Goal: Find contact information: Find contact information

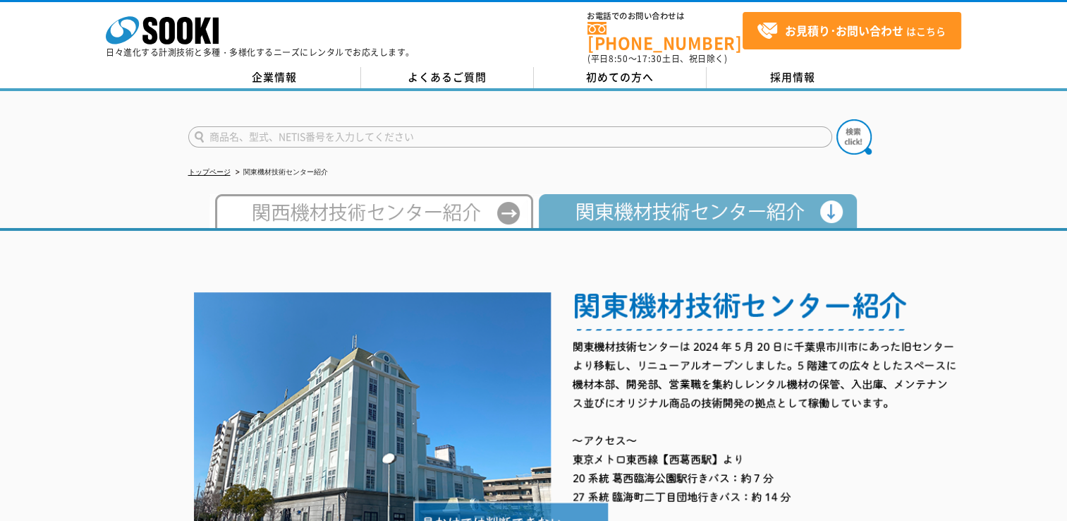
click at [624, 196] on img at bounding box center [695, 211] width 324 height 34
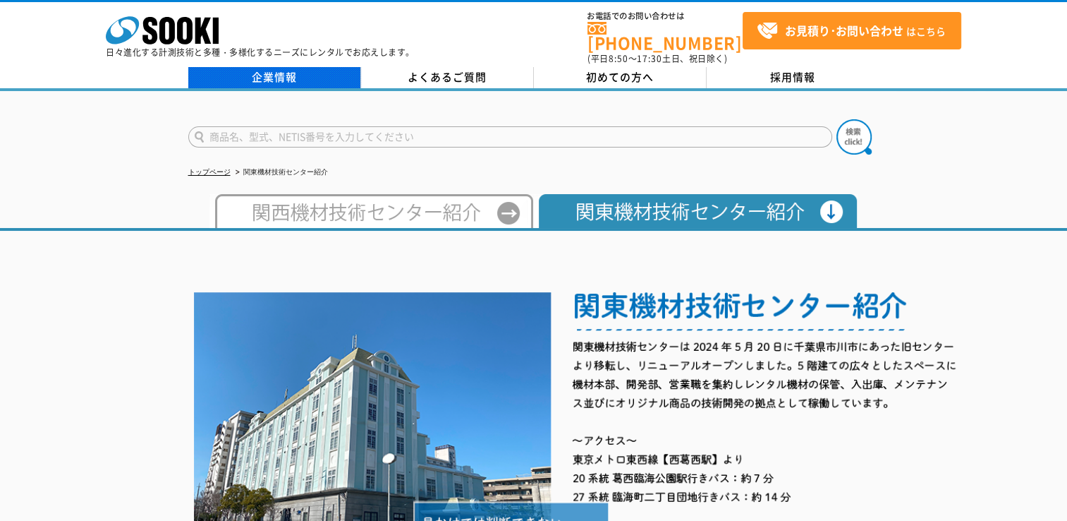
click at [282, 67] on link "企業情報" at bounding box center [274, 77] width 173 height 21
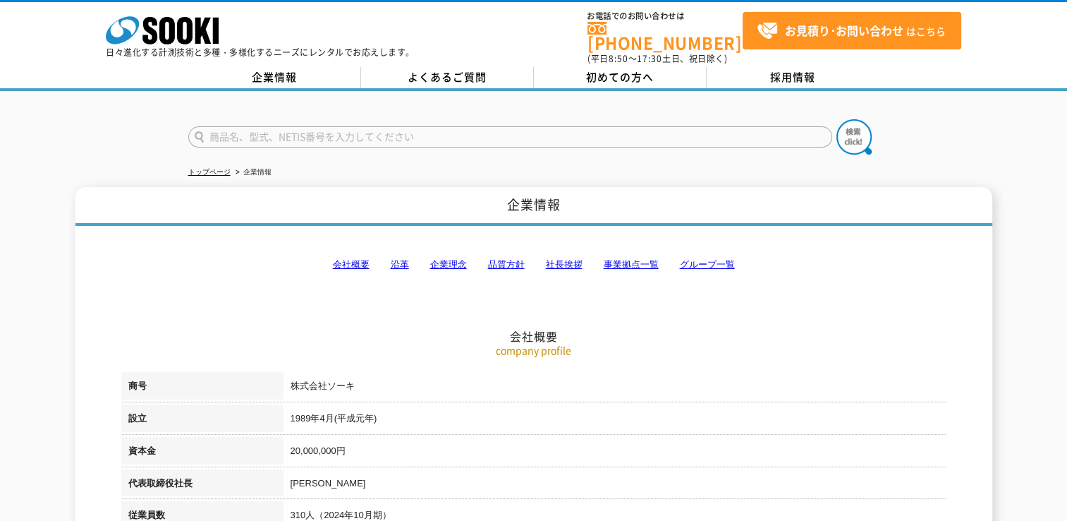
click at [646, 259] on link "事業拠点一覧" at bounding box center [631, 264] width 55 height 11
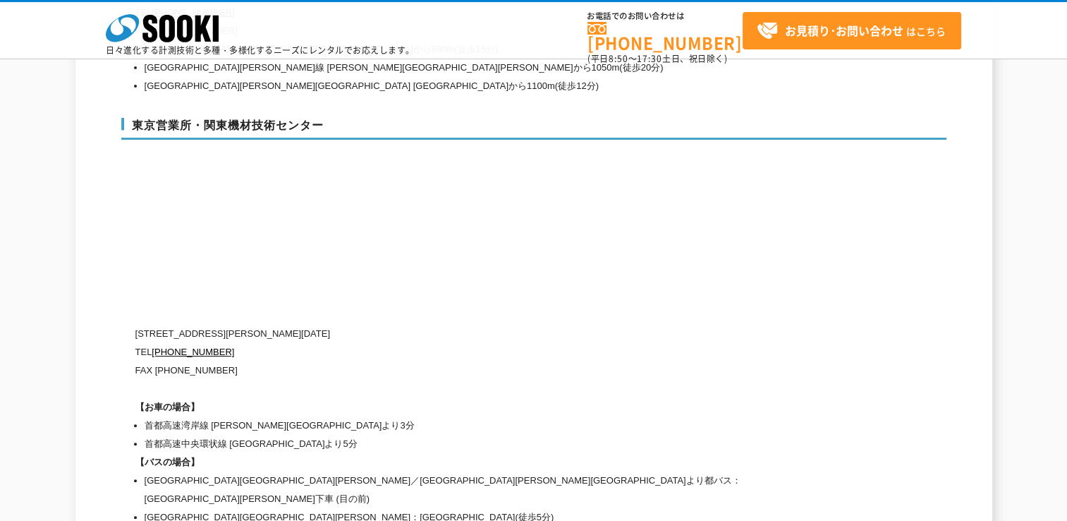
scroll to position [5865, 0]
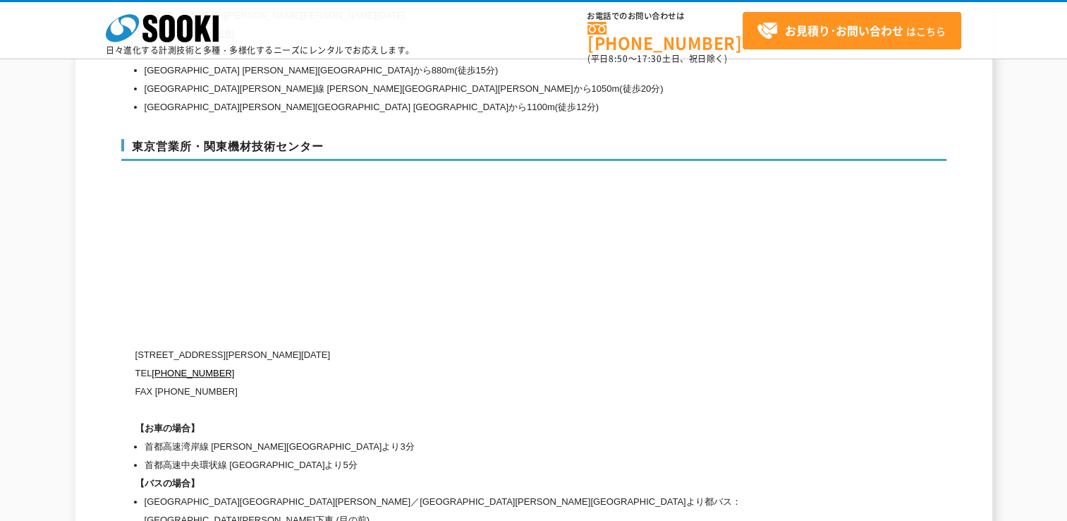
click at [797, 305] on div "東京営業所・関東機材技術センター [STREET_ADDRESS][PERSON_NAME][DATE] [PHONE_NUMBER] FAX [PHONE_…" at bounding box center [533, 341] width 825 height 432
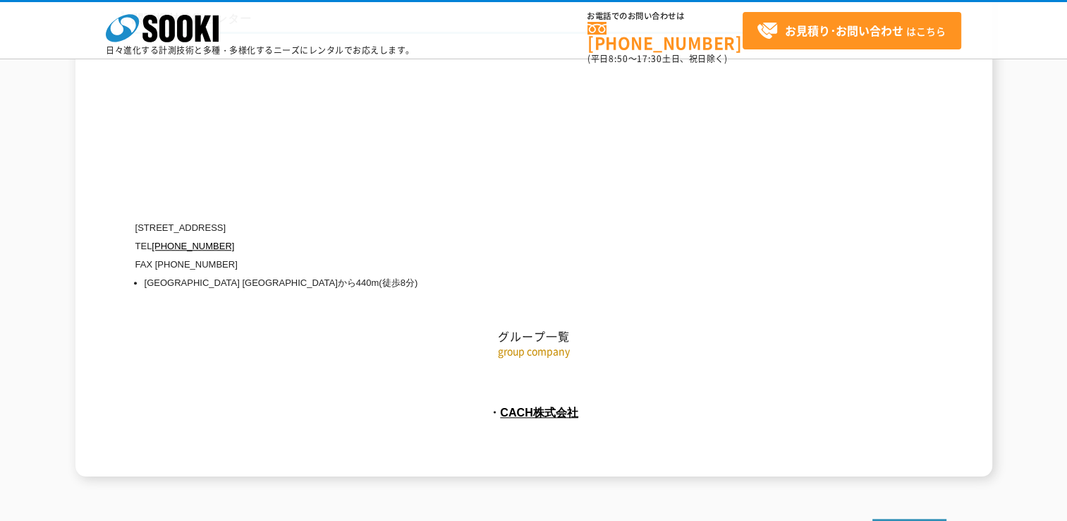
scroll to position [6455, 0]
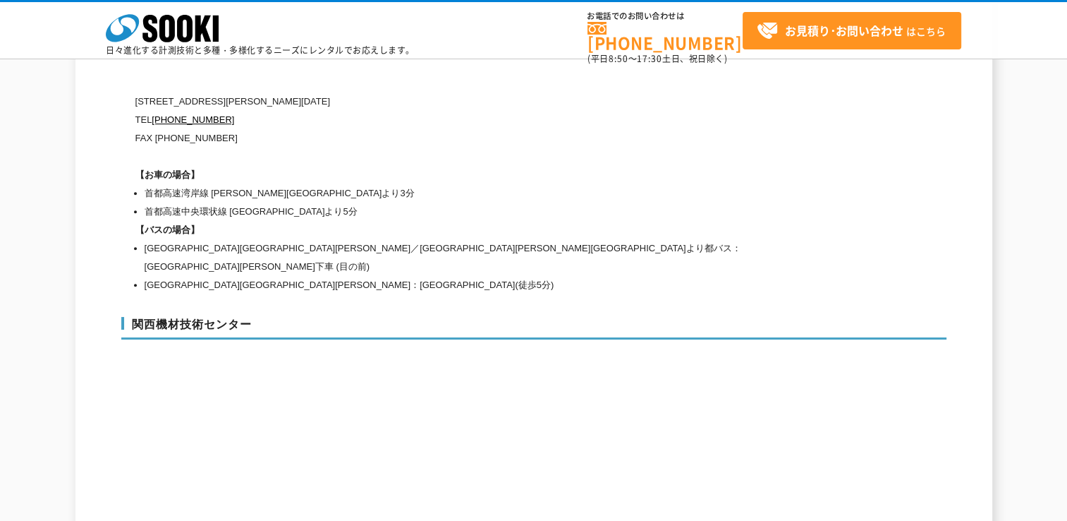
scroll to position [5962, 0]
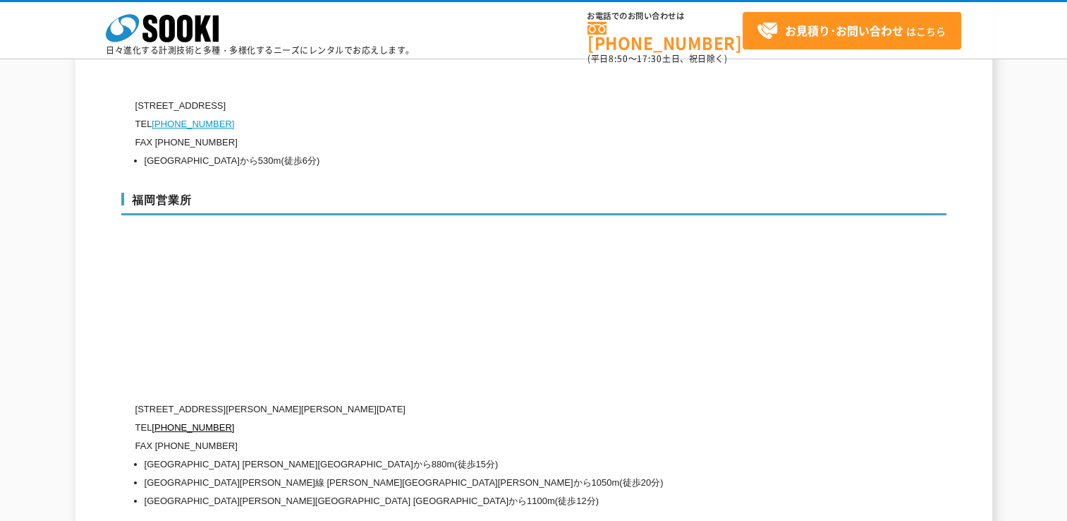
scroll to position [5468, 0]
